Goal: Consume media (video, audio): Consume media (video, audio)

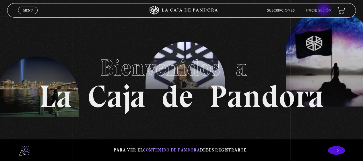
click at [325, 10] on link "Inicie sesión" at bounding box center [319, 10] width 25 height 3
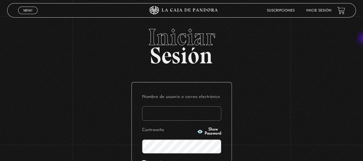
type input "[EMAIL_ADDRESS][DOMAIN_NAME]"
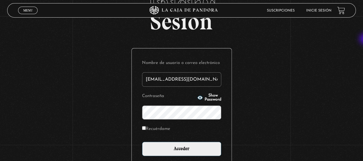
scroll to position [52, 0]
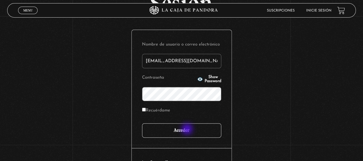
click at [188, 129] on input "Acceder" at bounding box center [181, 130] width 79 height 14
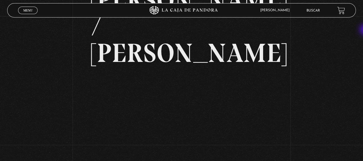
scroll to position [59, 0]
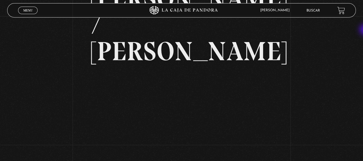
drag, startPoint x: 366, startPoint y: 30, endPoint x: 367, endPoint y: 59, distance: 29.3
click at [363, 59] on html "ingresar al sitio Ver Video Más Información Solicitar Por favor coloque su disp…" at bounding box center [181, 104] width 363 height 326
